Goal: Use online tool/utility: Use online tool/utility

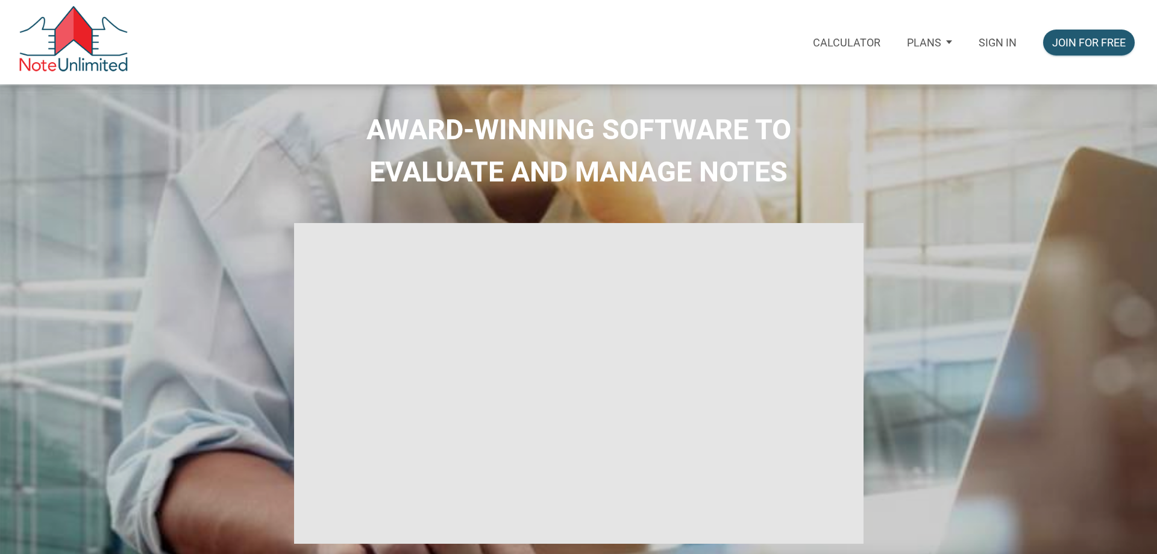
select select
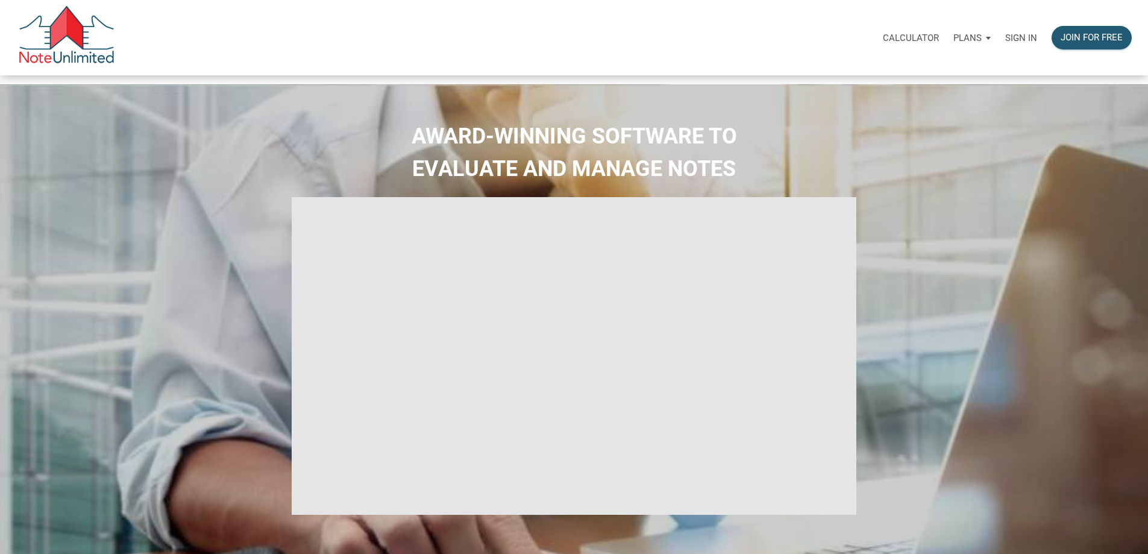
type input "Introduction to new features"
select select
click at [1005, 43] on p "Sign in" at bounding box center [1021, 38] width 32 height 11
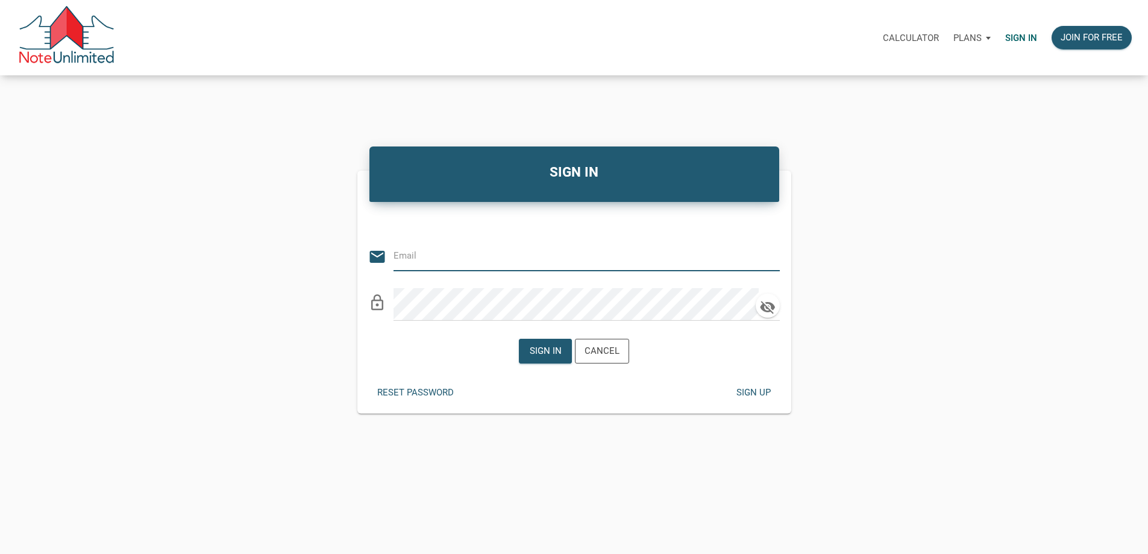
type input "[EMAIL_ADDRESS][DOMAIN_NAME]"
click at [532, 356] on div "Sign in" at bounding box center [546, 351] width 32 height 14
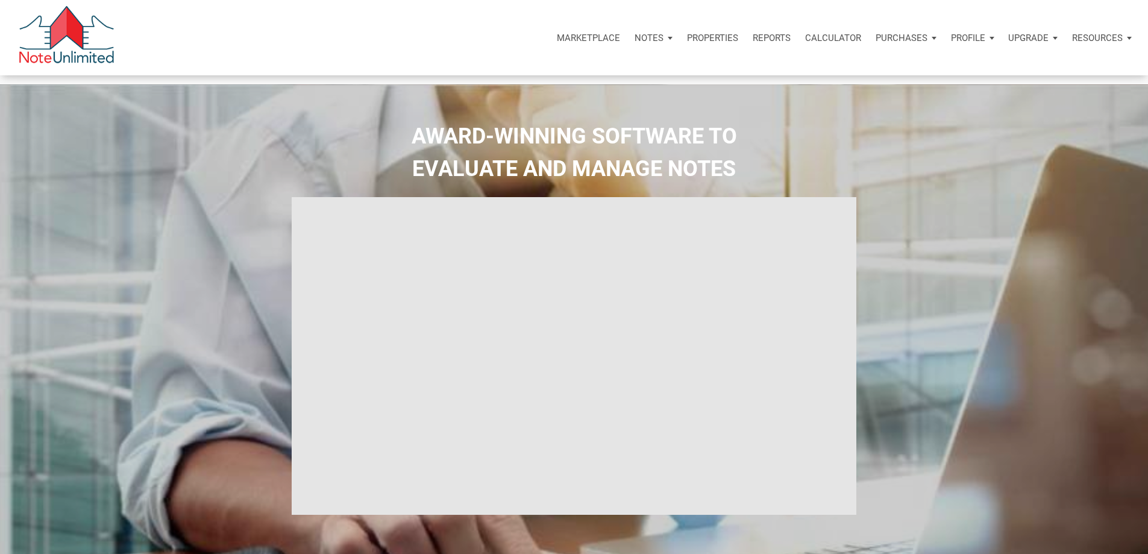
type input "Introduction to new features"
select select
click at [805, 43] on p "Calculator" at bounding box center [833, 38] width 56 height 11
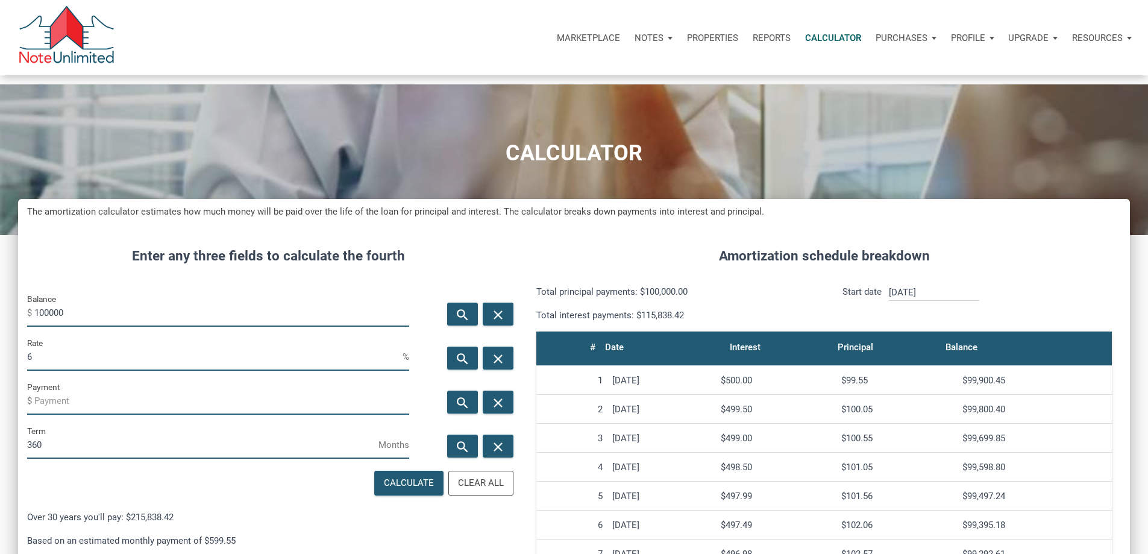
scroll to position [737, 1093]
drag, startPoint x: 111, startPoint y: 330, endPoint x: -24, endPoint y: 328, distance: 135.0
click at [0, 328] on html "Marketplace Notes Dashboard Transactions Properties Reports Calculator Purchase…" at bounding box center [574, 277] width 1148 height 554
type input "140000"
drag, startPoint x: 78, startPoint y: 389, endPoint x: -19, endPoint y: 387, distance: 97.0
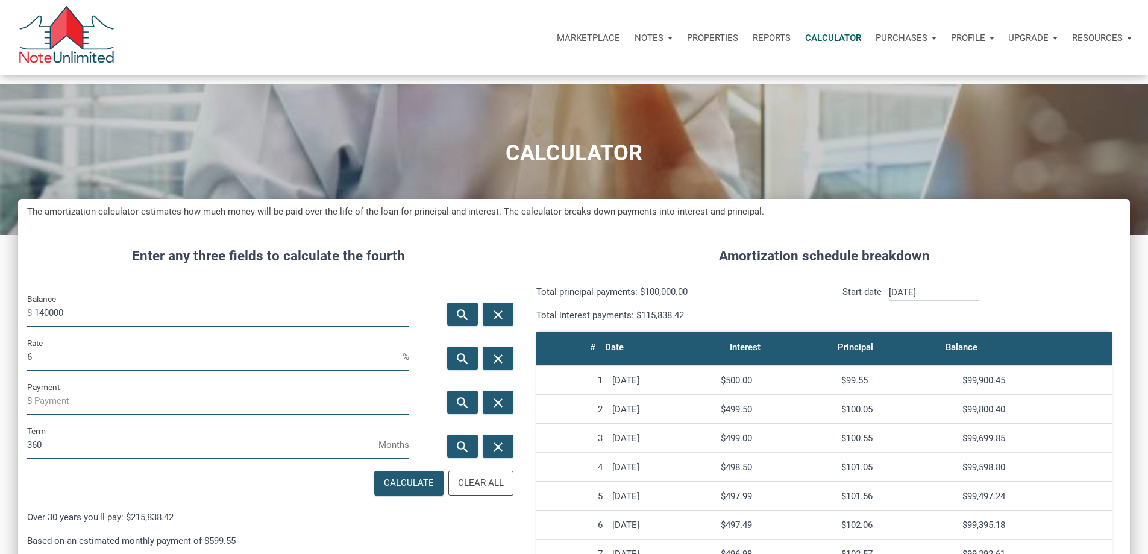
click at [0, 387] on html "Marketplace Notes Dashboard Transactions Properties Reports Calculator Purchase…" at bounding box center [574, 277] width 1148 height 554
type input "3"
click at [447, 413] on div "search" at bounding box center [462, 401] width 31 height 23
type input "-590.25"
drag, startPoint x: 96, startPoint y: 489, endPoint x: 19, endPoint y: 492, distance: 77.2
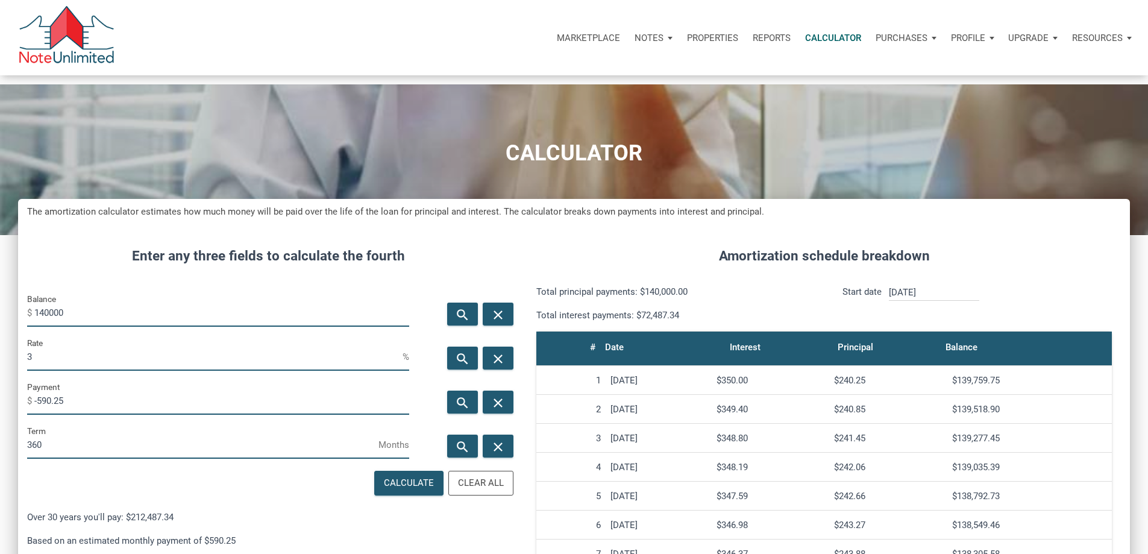
click at [19, 492] on div "CALCULATOR The amortization calculator estimates how much money will be paid ov…" at bounding box center [574, 472] width 1148 height 777
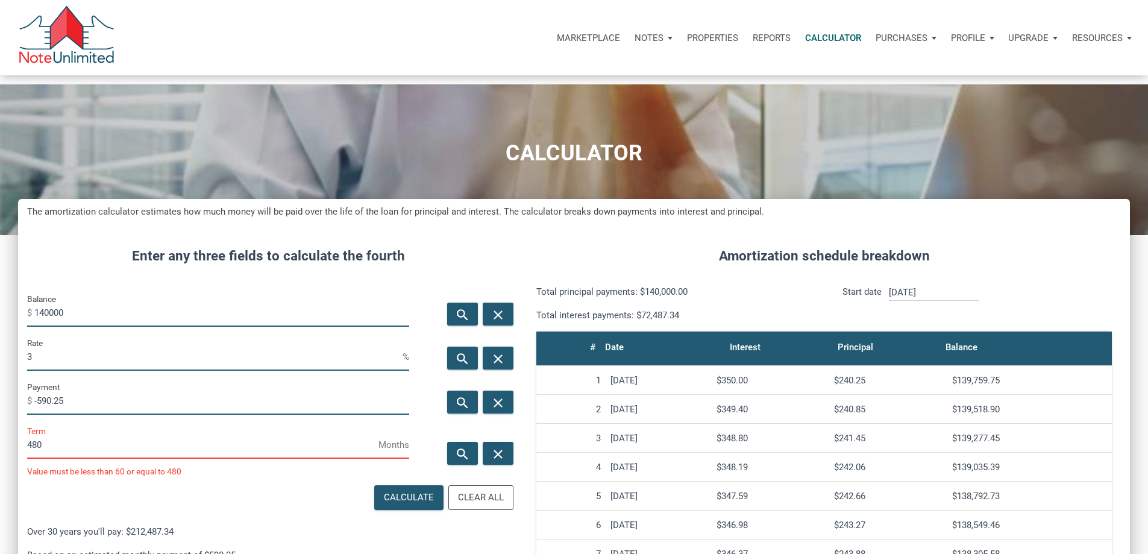
scroll to position [601665, 601308]
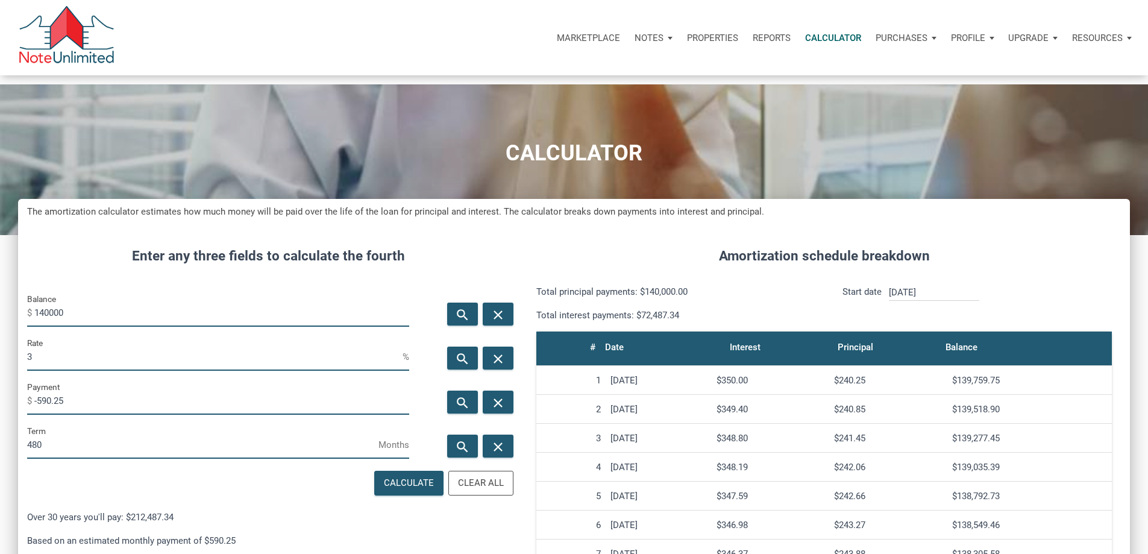
type input "480"
click at [455, 410] on icon "search" at bounding box center [462, 402] width 14 height 15
type input "-501.18"
drag, startPoint x: 119, startPoint y: 330, endPoint x: 0, endPoint y: 351, distance: 120.4
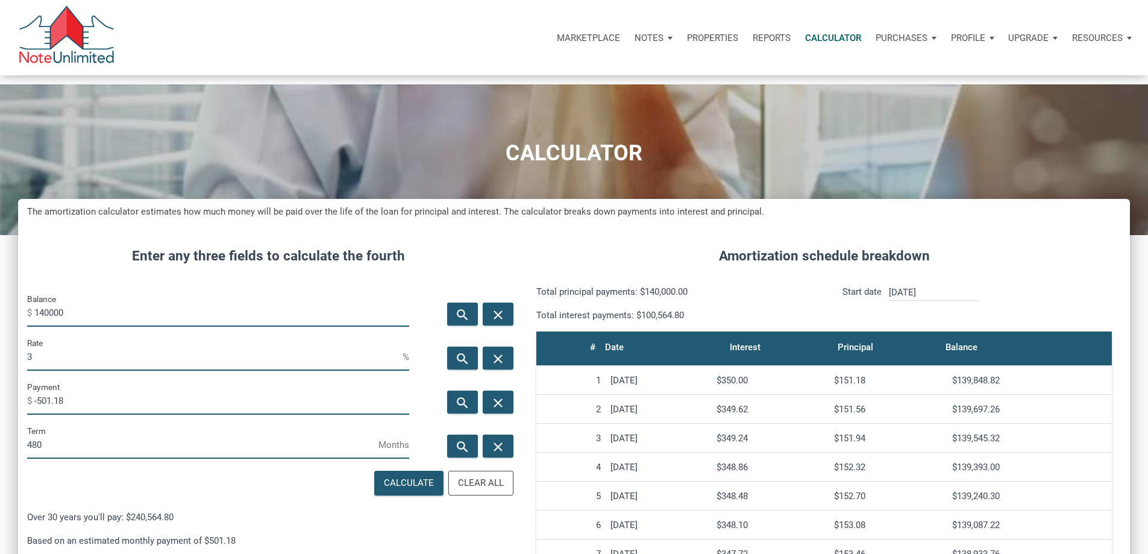
click at [0, 351] on div "CALCULATOR The amortization calculator estimates how much money will be paid ov…" at bounding box center [574, 472] width 1148 height 777
type input "150000"
drag, startPoint x: 108, startPoint y: 436, endPoint x: 2, endPoint y: 431, distance: 106.7
click at [0, 431] on div "CALCULATOR The amortization calculator estimates how much money will be paid ov…" at bounding box center [574, 472] width 1148 height 777
click at [455, 454] on icon "search" at bounding box center [462, 446] width 14 height 15
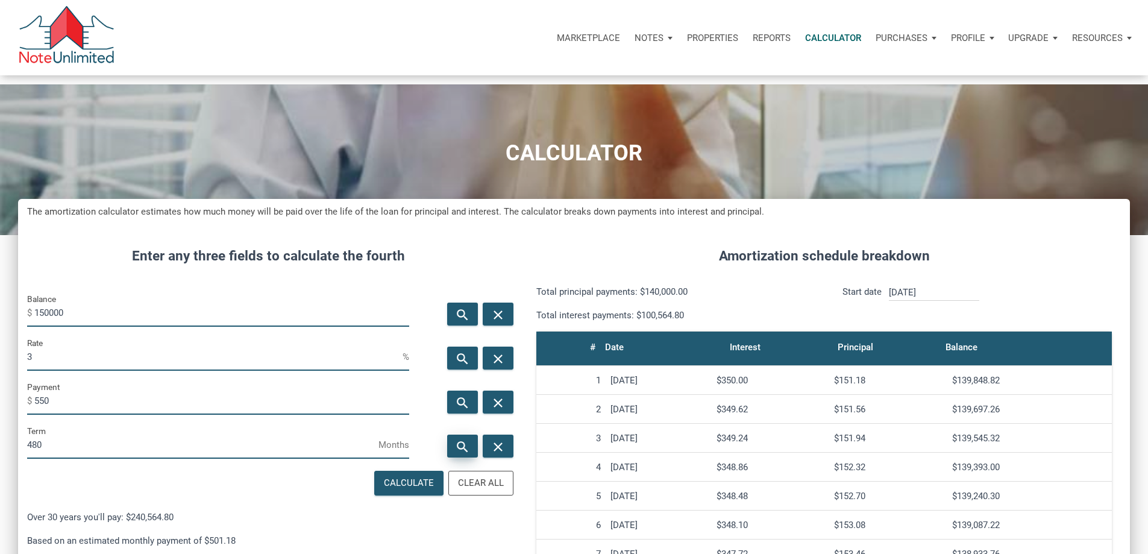
type input "-550"
drag, startPoint x: 92, startPoint y: 493, endPoint x: 21, endPoint y: 487, distance: 70.8
click at [0, 490] on div "CALCULATOR The amortization calculator estimates how much money will be paid ov…" at bounding box center [574, 472] width 1148 height 777
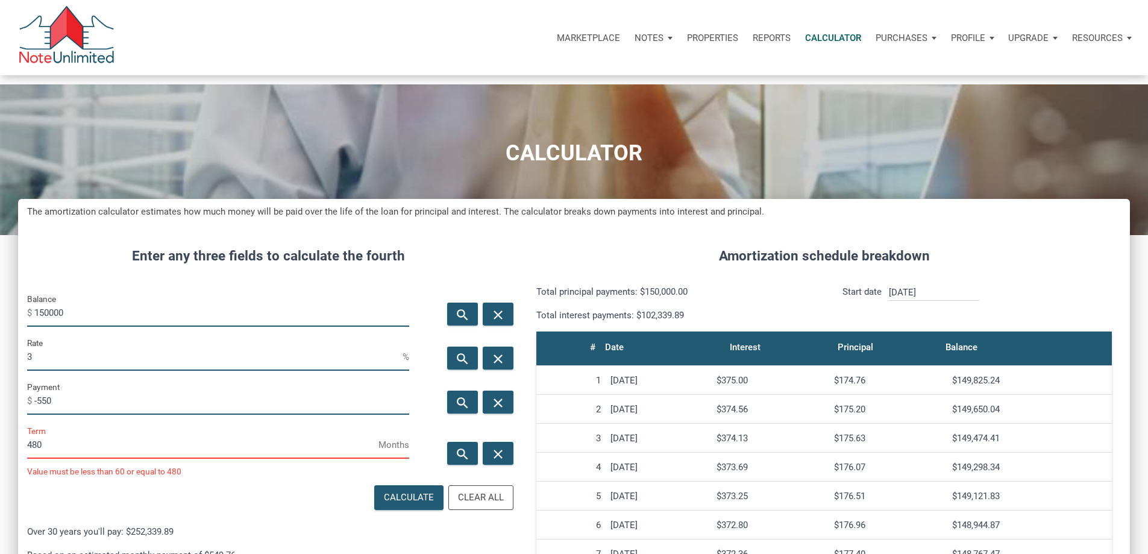
scroll to position [601665, 601308]
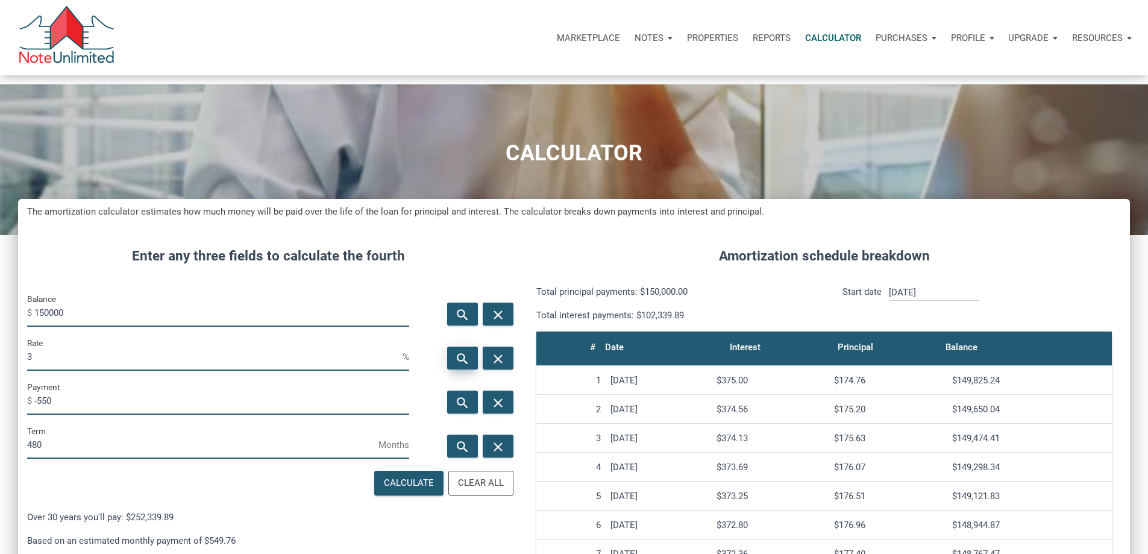
type input "480"
click at [455, 366] on icon "search" at bounding box center [462, 358] width 14 height 15
type input "3.15"
